Goal: Information Seeking & Learning: Find specific fact

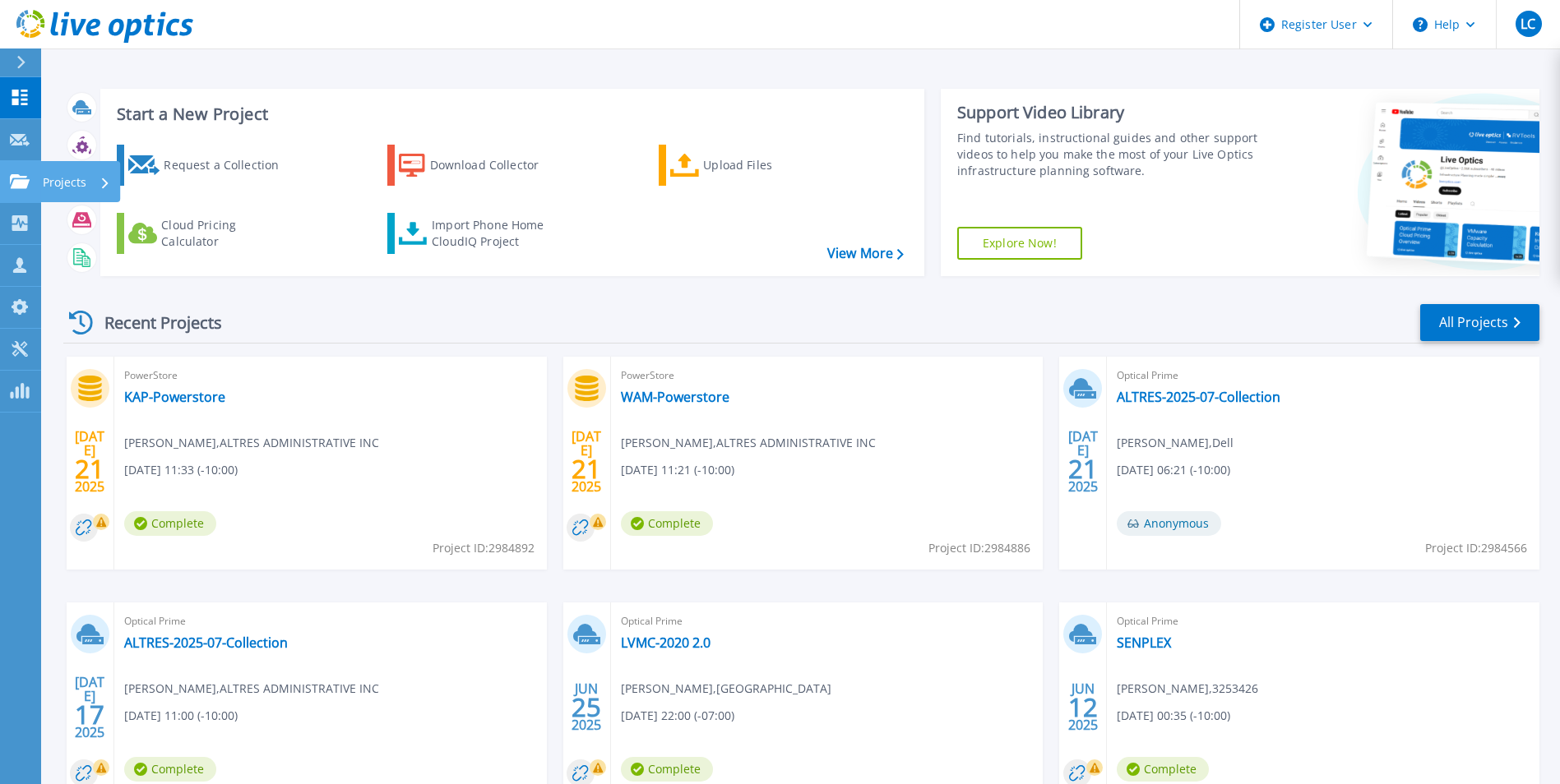
click at [20, 175] on icon at bounding box center [20, 182] width 20 height 14
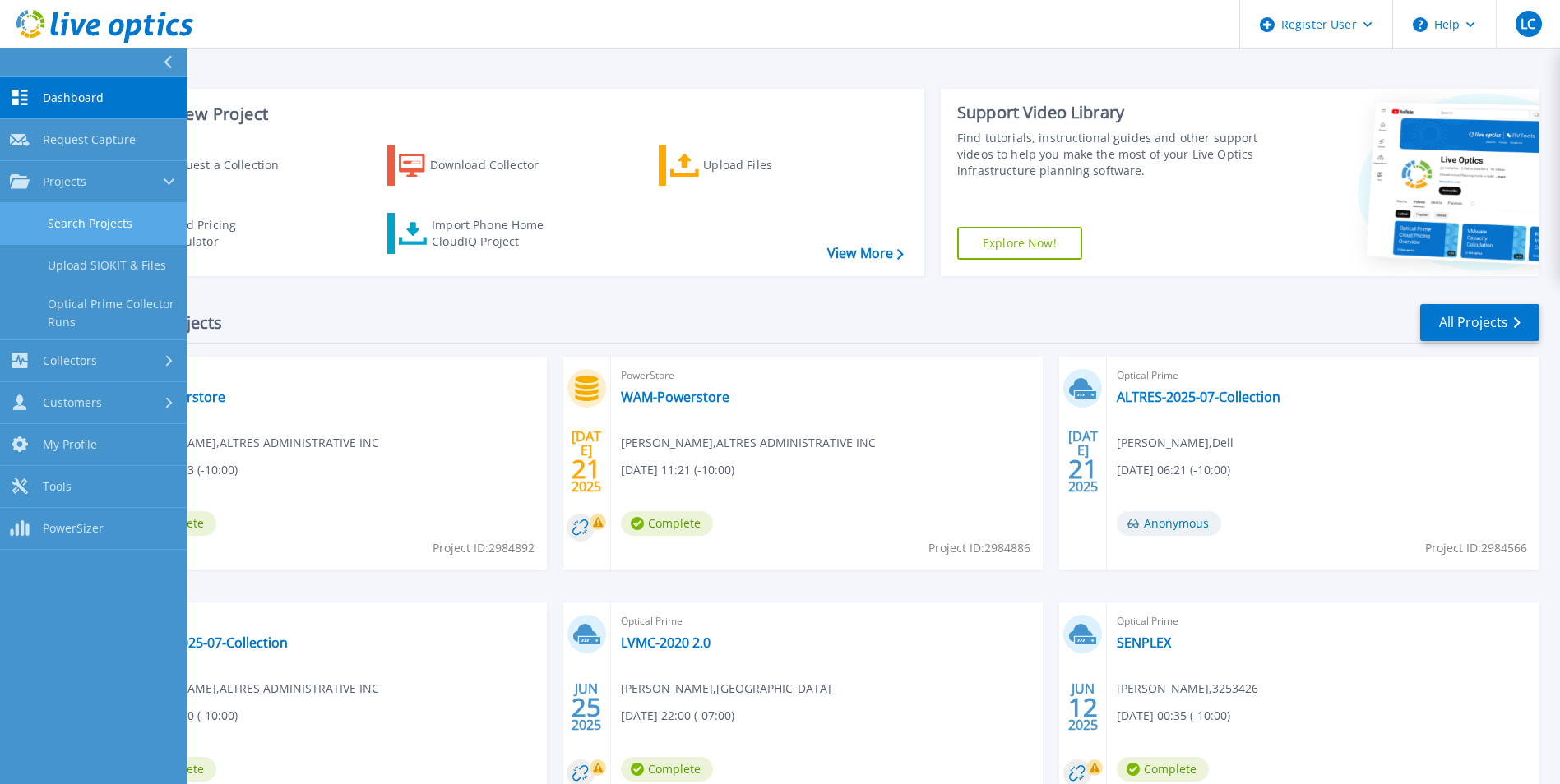
click at [89, 222] on link "Search Projects" at bounding box center [93, 224] width 187 height 42
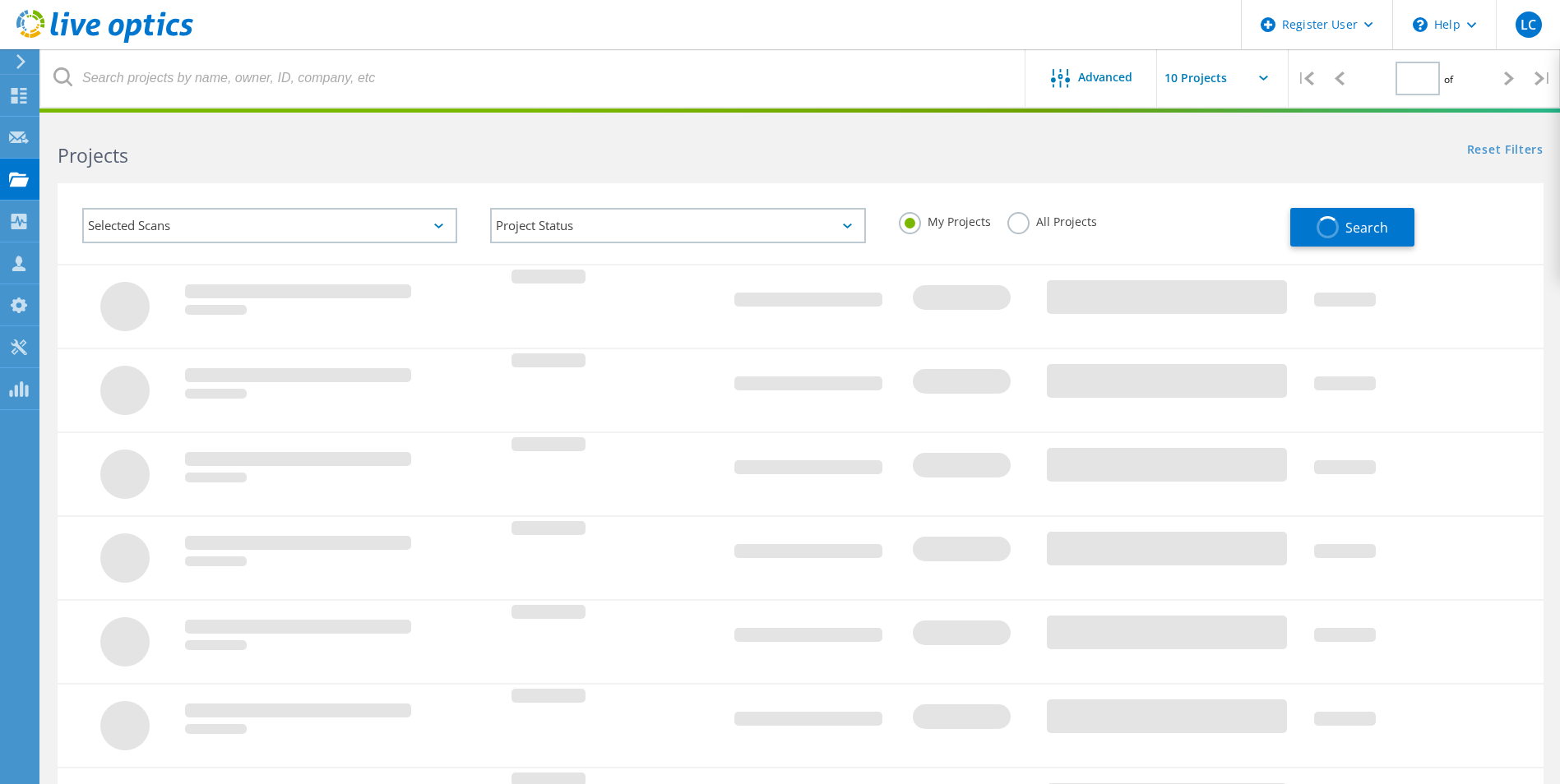
type input "1"
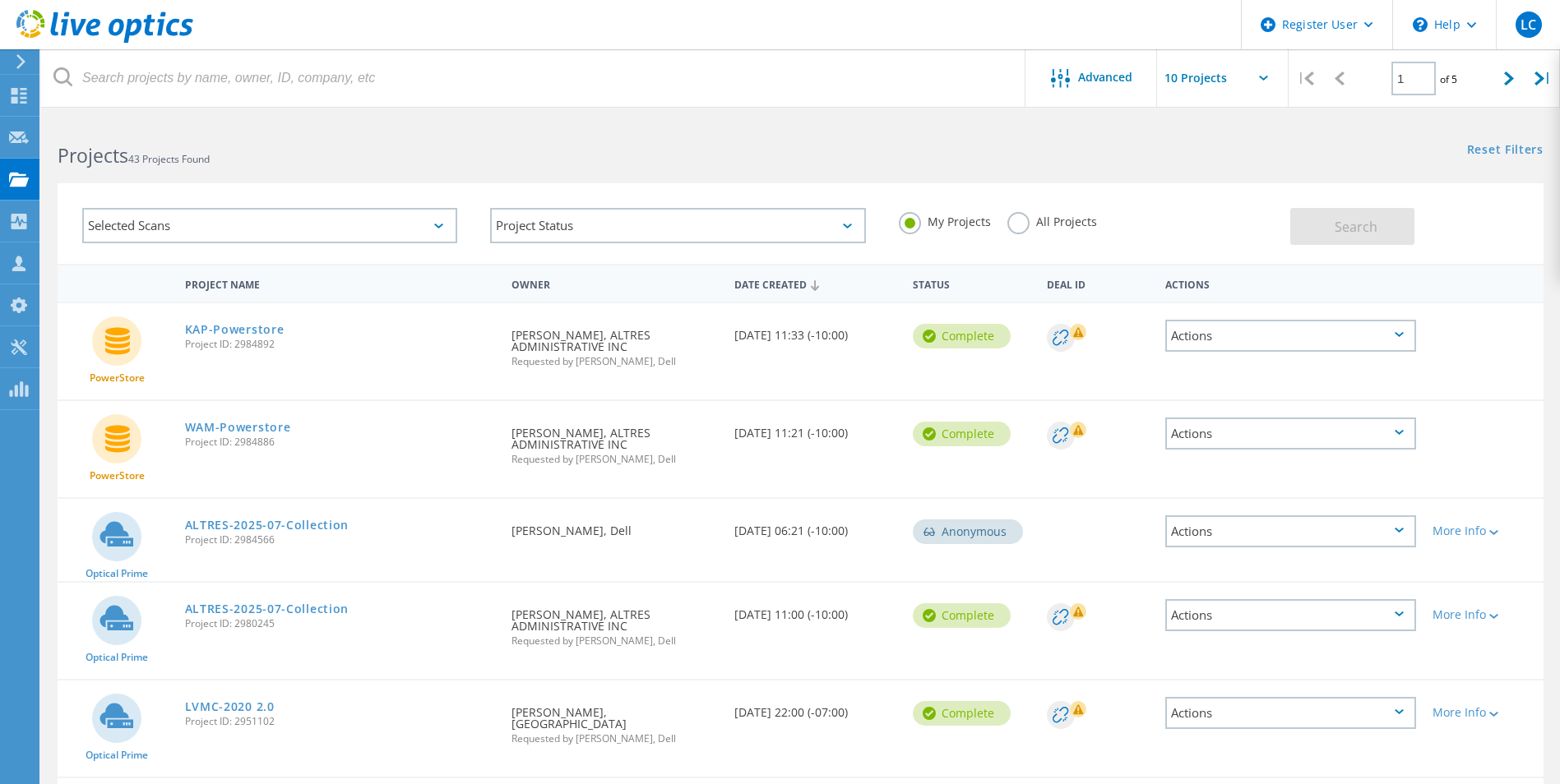
click at [1020, 220] on label "All Projects" at bounding box center [1052, 220] width 90 height 15
click at [0, 0] on input "All Projects" at bounding box center [0, 0] width 0 height 0
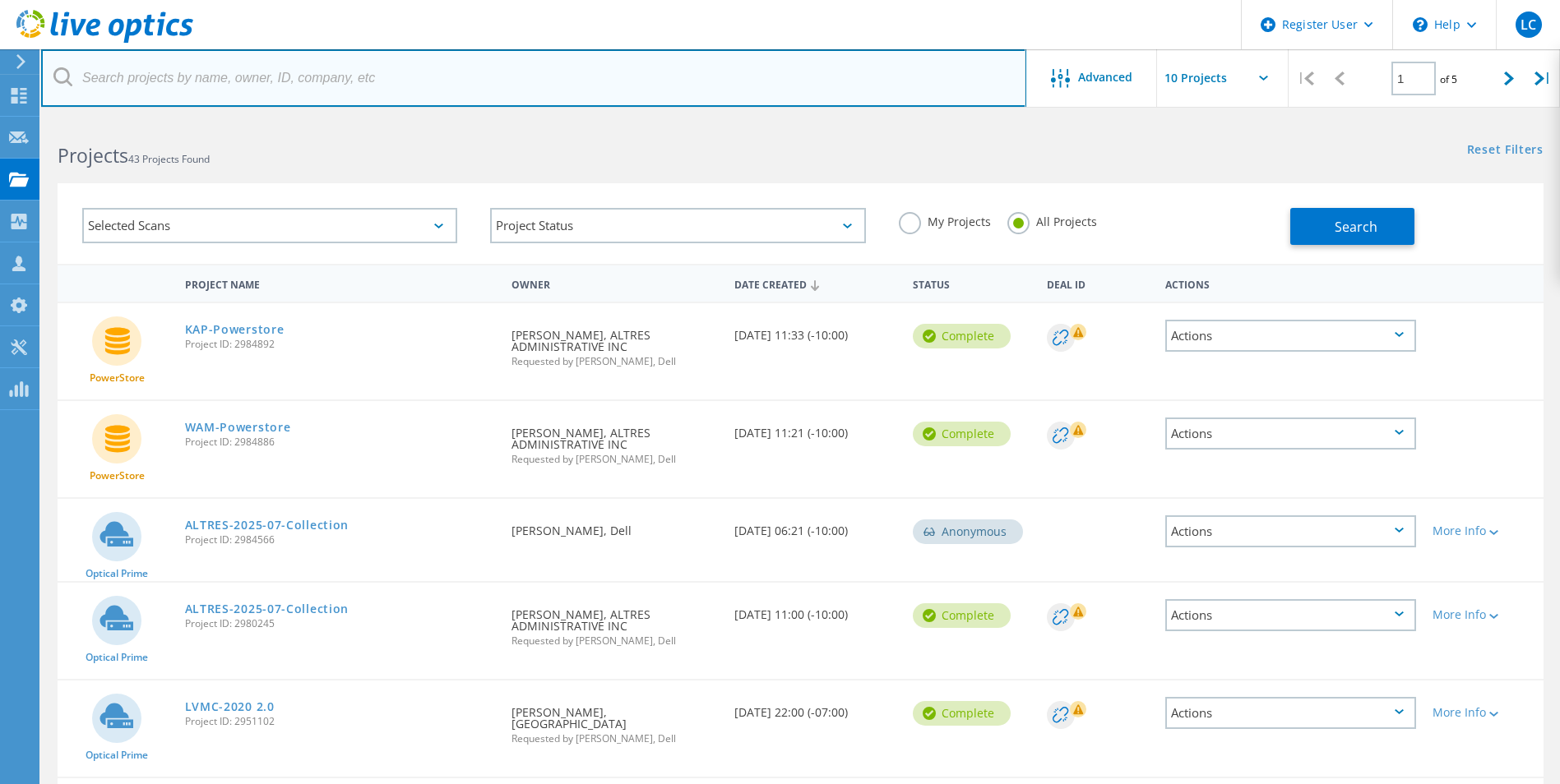
paste input "[PERSON_NAME][EMAIL_ADDRESS][PERSON_NAME][DOMAIN_NAME]"
type input "[PERSON_NAME][EMAIL_ADDRESS][PERSON_NAME][DOMAIN_NAME]"
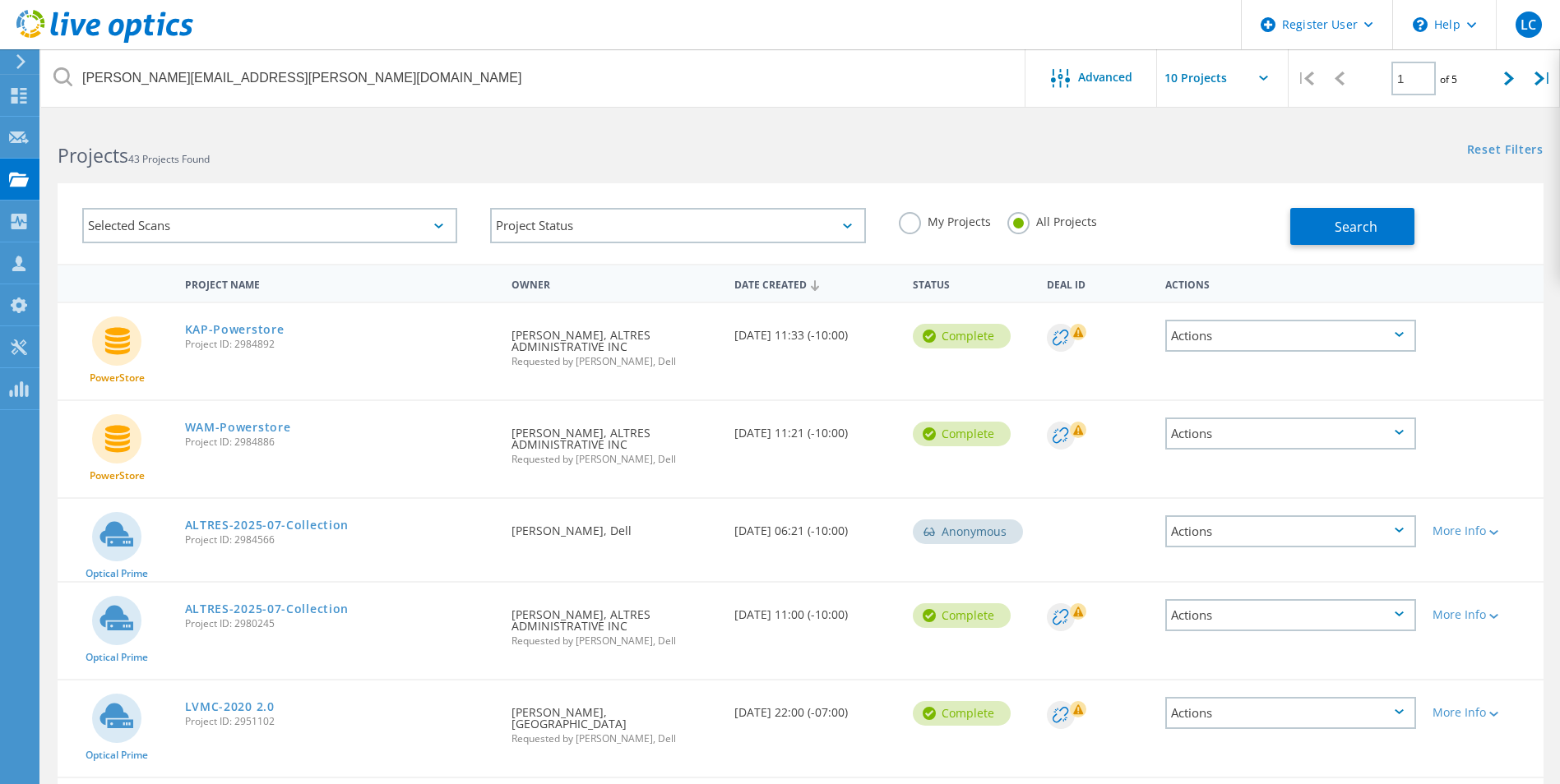
click at [295, 232] on div "Selected Scans" at bounding box center [270, 225] width 375 height 35
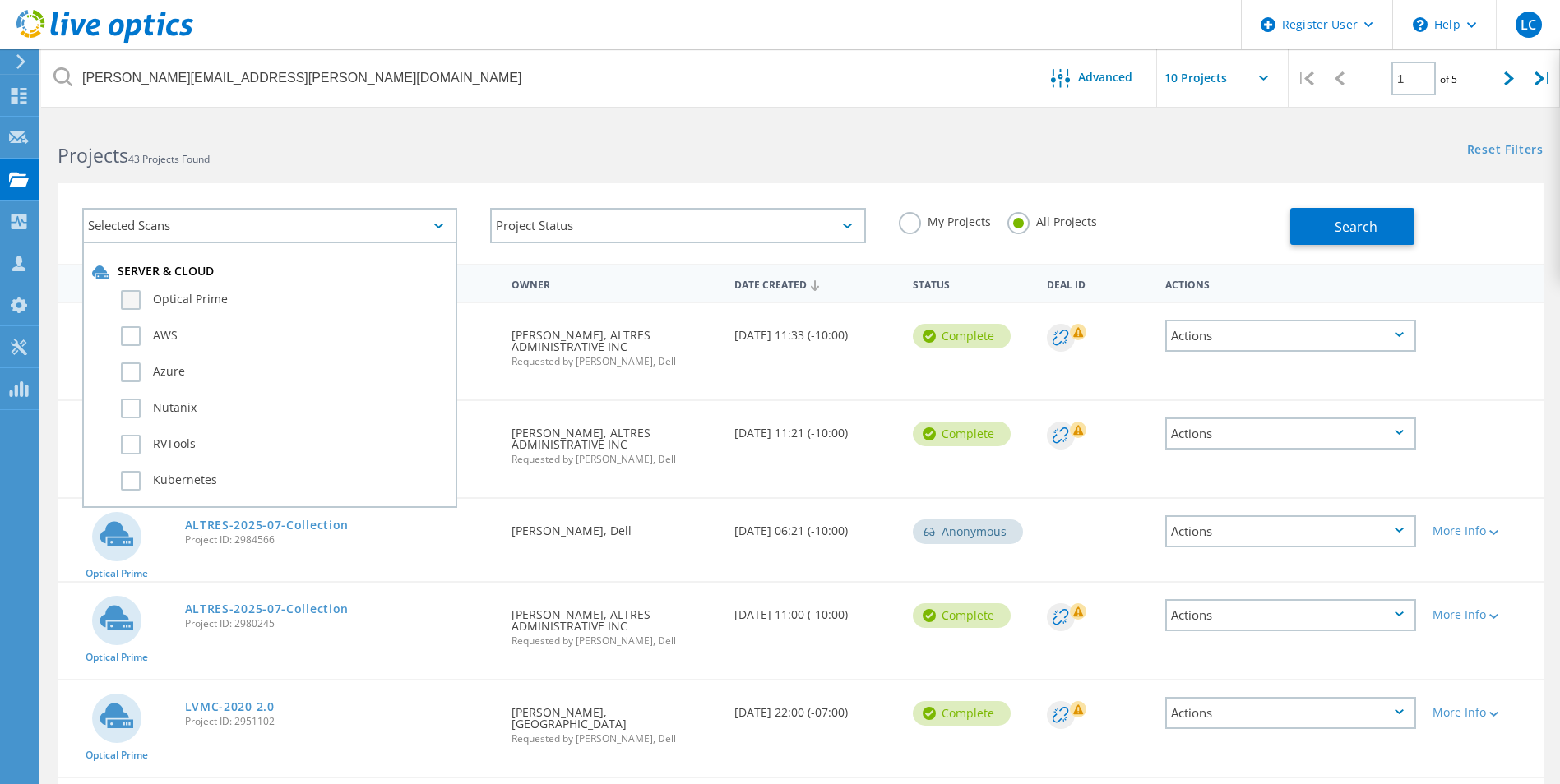
click at [194, 298] on label "Optical Prime" at bounding box center [284, 300] width 326 height 20
click at [0, 0] on input "Optical Prime" at bounding box center [0, 0] width 0 height 0
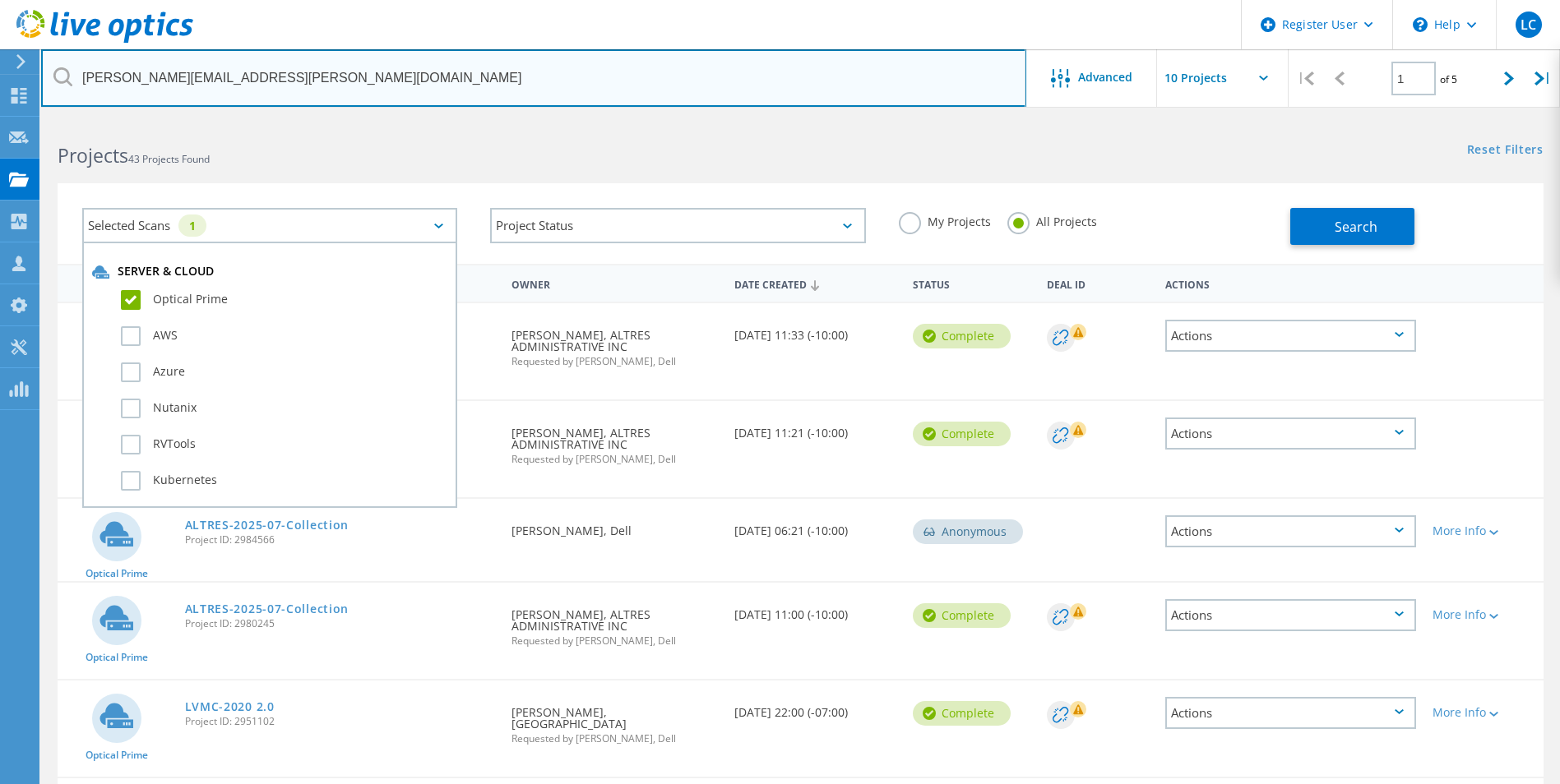
click at [607, 99] on input "[PERSON_NAME][EMAIL_ADDRESS][PERSON_NAME][DOMAIN_NAME]" at bounding box center [533, 78] width 985 height 57
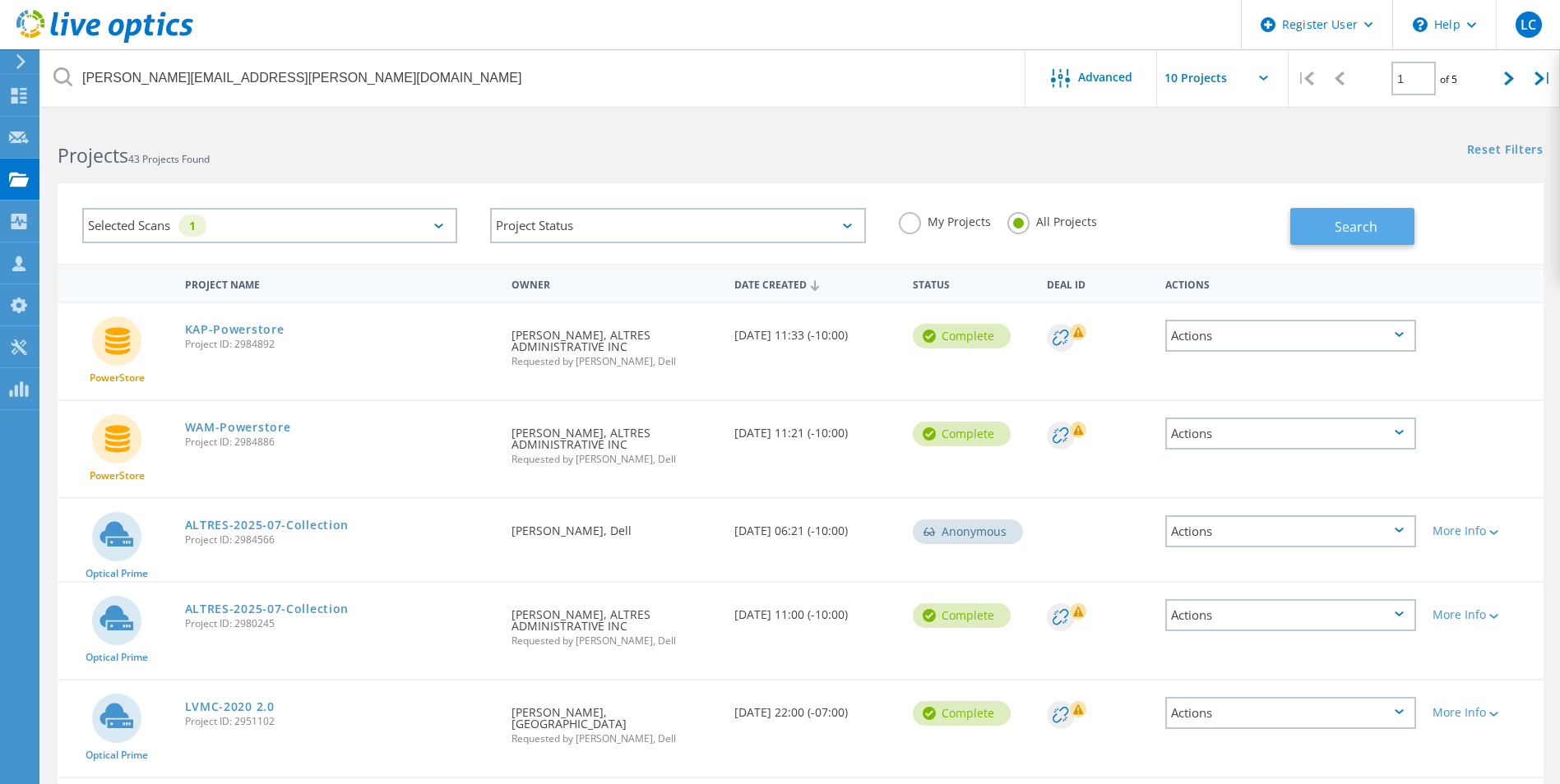
click at [1335, 228] on span "Search" at bounding box center [1356, 227] width 43 height 18
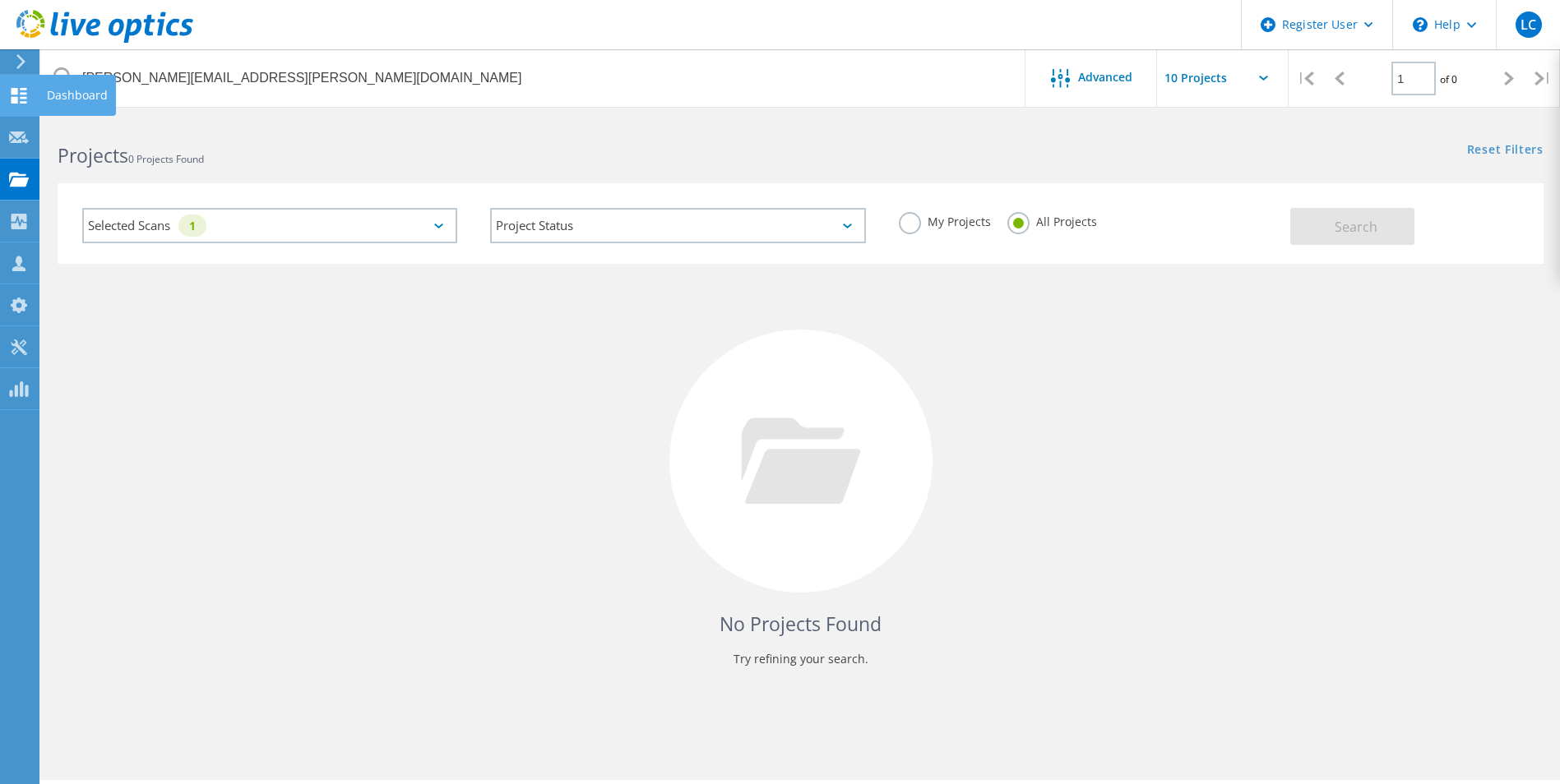
click at [22, 95] on icon at bounding box center [19, 95] width 20 height 15
